Goal: Entertainment & Leisure: Consume media (video, audio)

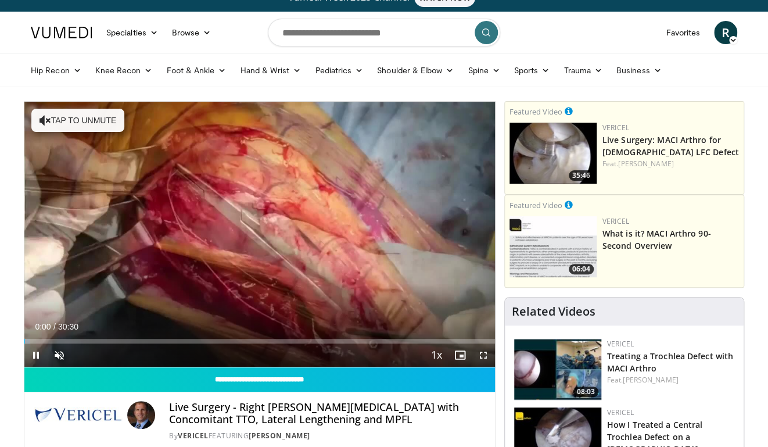
scroll to position [17, 0]
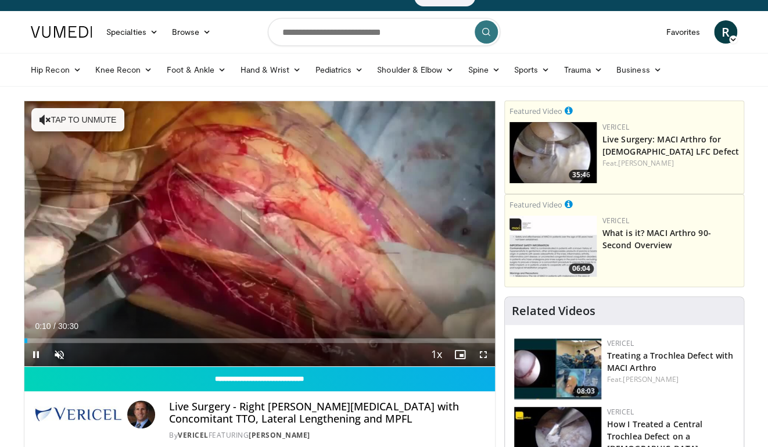
click at [483, 354] on span "Video Player" at bounding box center [483, 354] width 23 height 23
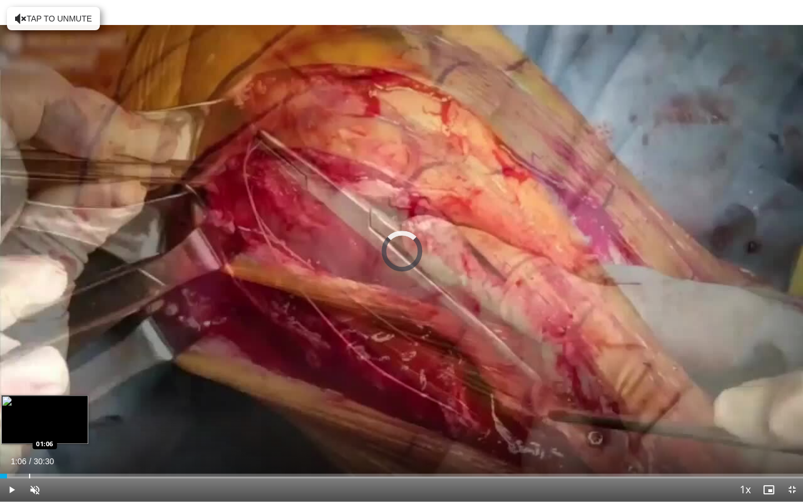
click at [29, 446] on div "Progress Bar" at bounding box center [29, 475] width 1 height 5
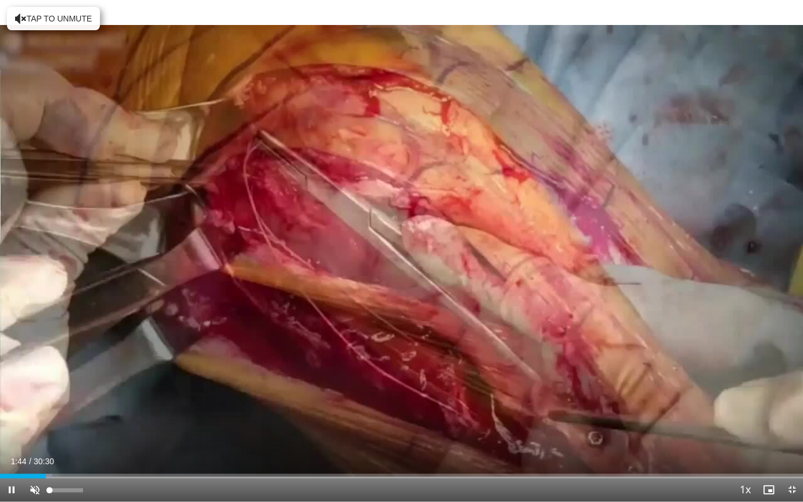
click at [37, 446] on span "Video Player" at bounding box center [34, 489] width 23 height 23
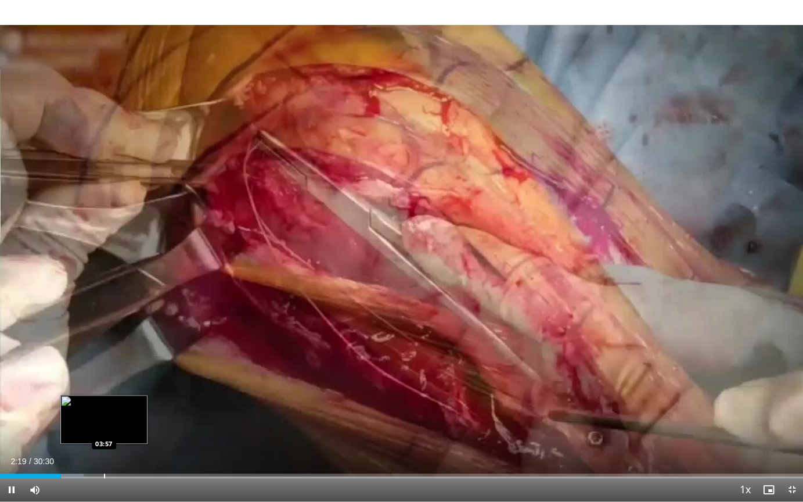
click at [105, 446] on div "Progress Bar" at bounding box center [104, 475] width 1 height 5
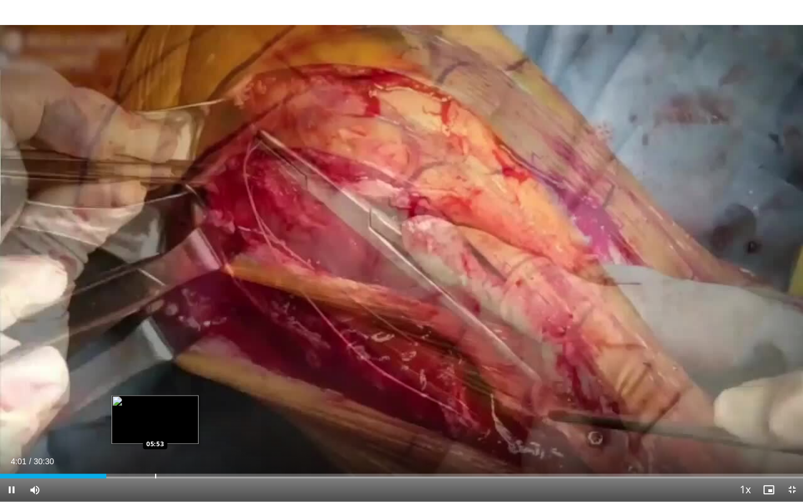
click at [155, 446] on div "Progress Bar" at bounding box center [155, 475] width 1 height 5
click at [196, 446] on div "Progress Bar" at bounding box center [196, 475] width 1 height 5
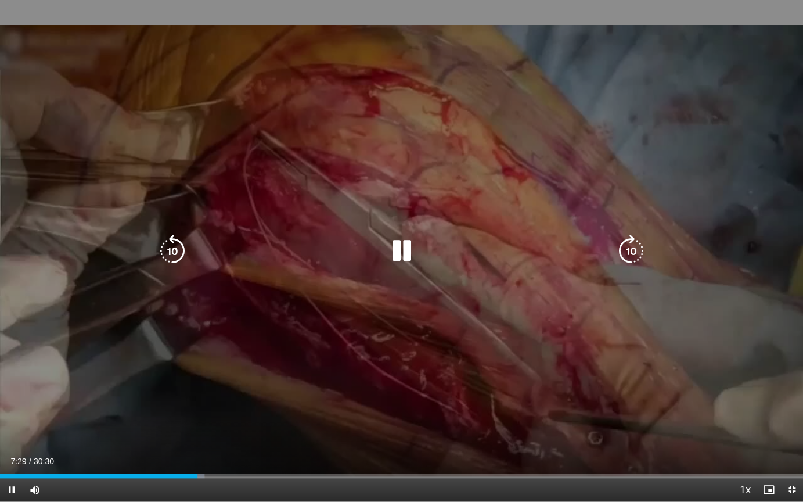
click at [243, 446] on div "Loaded : 25.45% 07:29 09:08" at bounding box center [401, 475] width 803 height 5
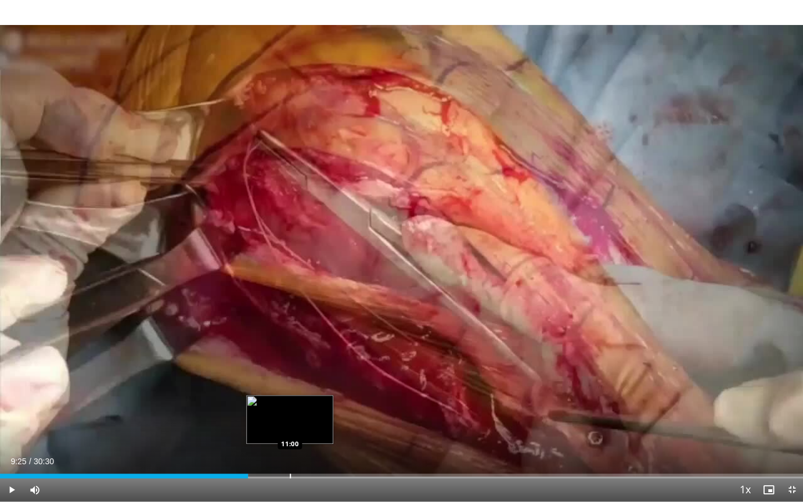
click at [290, 446] on div "Progress Bar" at bounding box center [290, 475] width 1 height 5
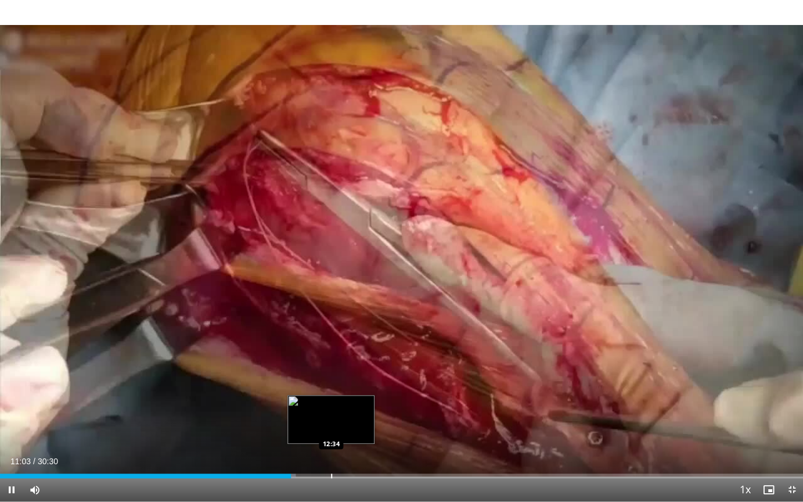
click at [331, 446] on div "Progress Bar" at bounding box center [331, 475] width 1 height 5
click at [366, 446] on div "Progress Bar" at bounding box center [366, 475] width 1 height 5
